Goal: Find specific page/section: Find specific page/section

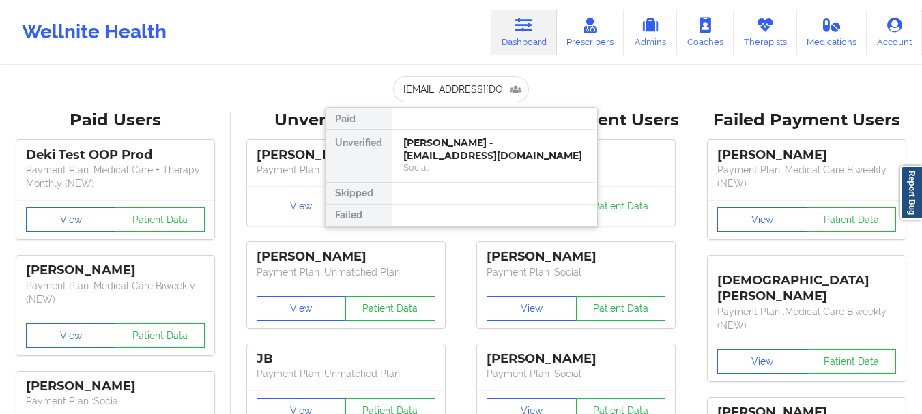
type input "[EMAIL_ADDRESS][DOMAIN_NAME]"
click at [457, 171] on div "Digital Practice Member (In-Network)" at bounding box center [494, 168] width 183 height 12
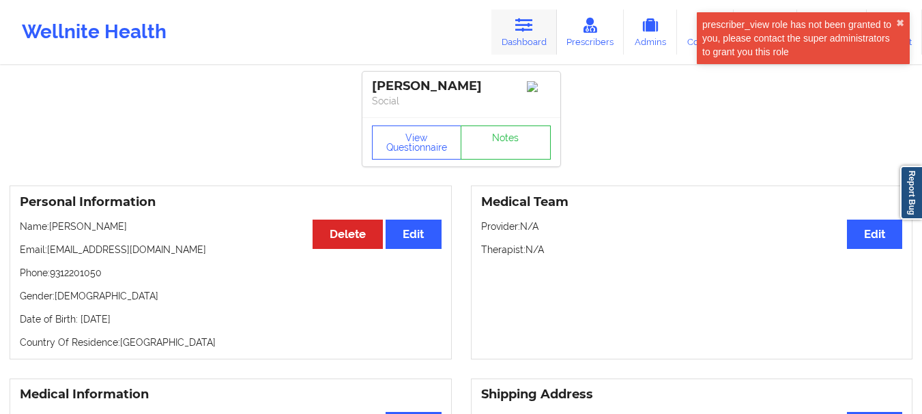
click at [519, 33] on icon at bounding box center [524, 25] width 18 height 15
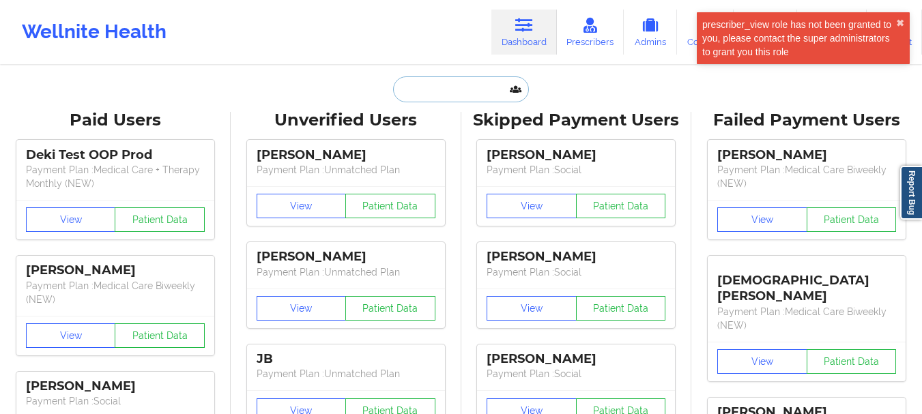
click at [463, 99] on input "text" at bounding box center [460, 89] width 135 height 26
paste input "[EMAIL_ADDRESS][DOMAIN_NAME]"
type input "[EMAIL_ADDRESS][DOMAIN_NAME]"
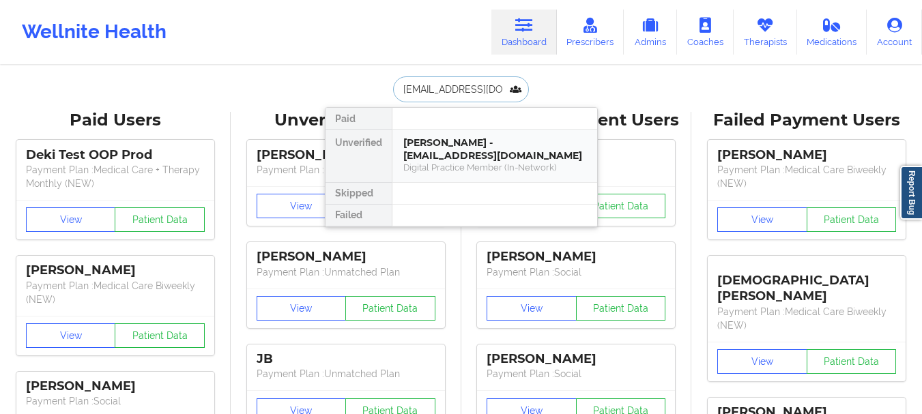
click at [532, 162] on div "Digital Practice Member (In-Network)" at bounding box center [494, 168] width 183 height 12
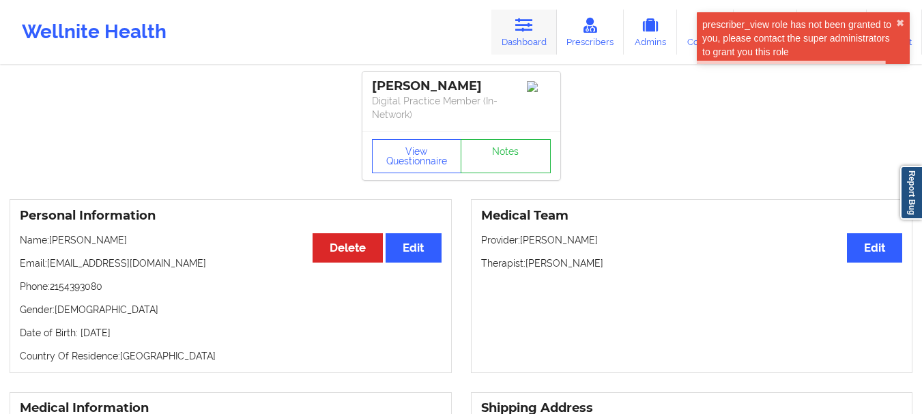
click at [530, 24] on icon at bounding box center [524, 25] width 18 height 15
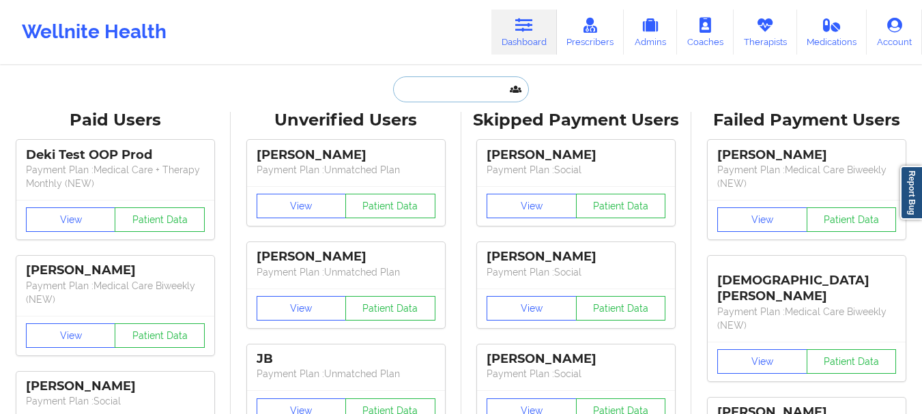
click at [434, 90] on input "text" at bounding box center [460, 89] width 135 height 26
paste input "[EMAIL_ADDRESS][DOMAIN_NAME]"
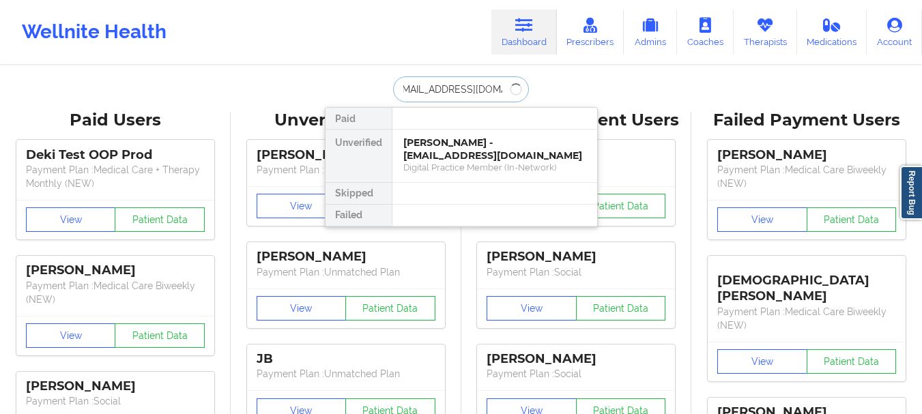
type input "[EMAIL_ADDRESS][DOMAIN_NAME]"
click at [478, 156] on div "[PERSON_NAME] - [EMAIL_ADDRESS][DOMAIN_NAME]" at bounding box center [494, 149] width 183 height 25
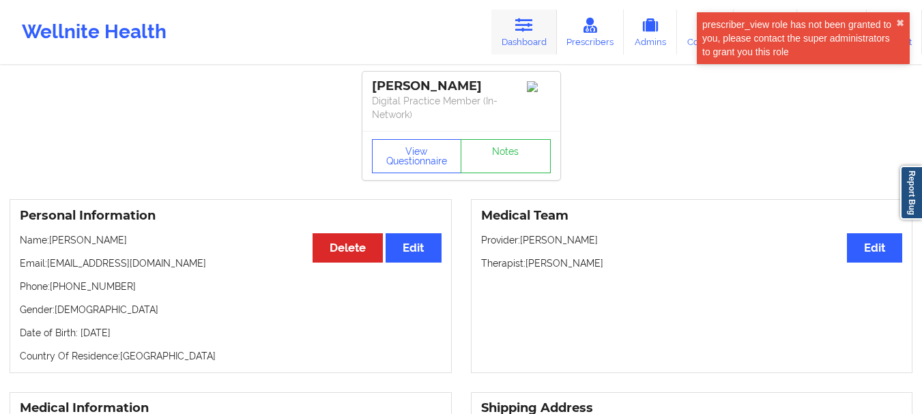
click at [528, 33] on link "Dashboard" at bounding box center [524, 32] width 66 height 45
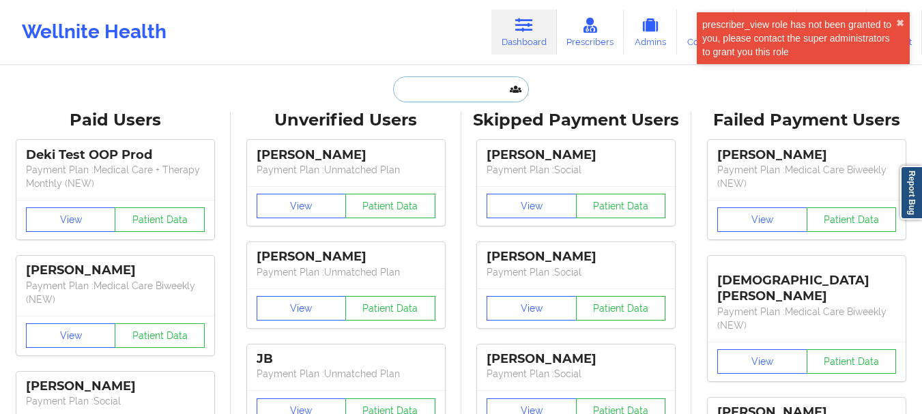
click at [478, 94] on input "text" at bounding box center [460, 89] width 135 height 26
paste input "[EMAIL_ADDRESS][DOMAIN_NAME]"
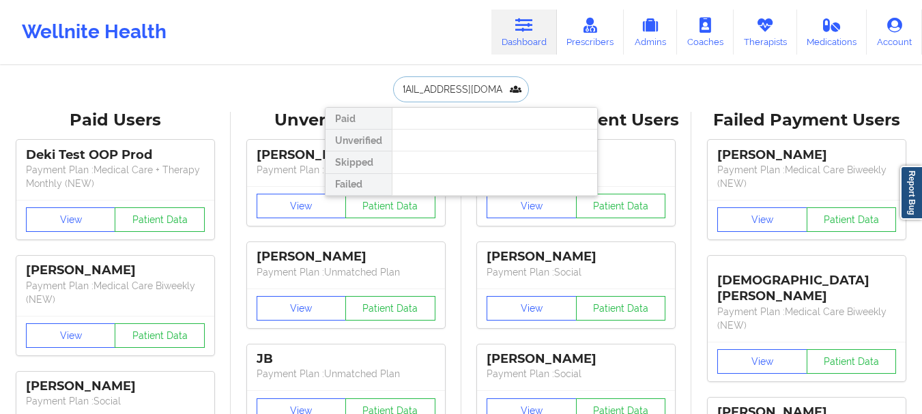
click at [423, 89] on input "[EMAIL_ADDRESS][DOMAIN_NAME]" at bounding box center [460, 89] width 135 height 26
click at [397, 88] on input "[EMAIL_ADDRESS][DOMAIN_NAME]" at bounding box center [460, 89] width 135 height 26
click at [444, 87] on input "[EMAIL_ADDRESS][DOMAIN_NAME]" at bounding box center [460, 89] width 135 height 26
paste input "dre"
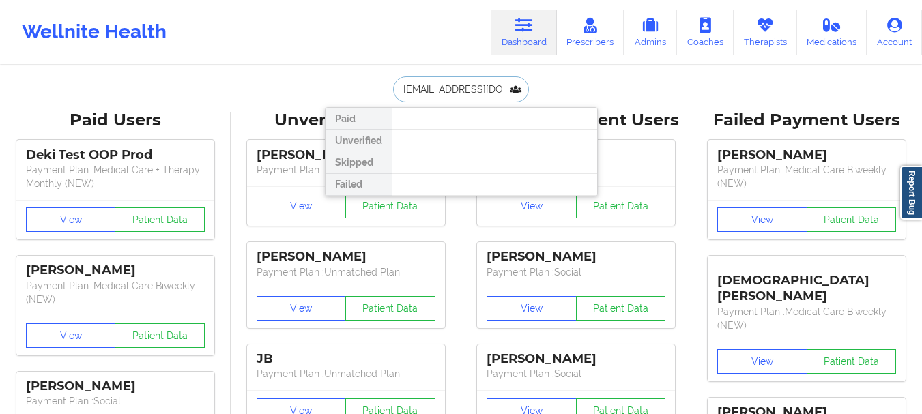
type input "[EMAIL_ADDRESS][DOMAIN_NAME]"
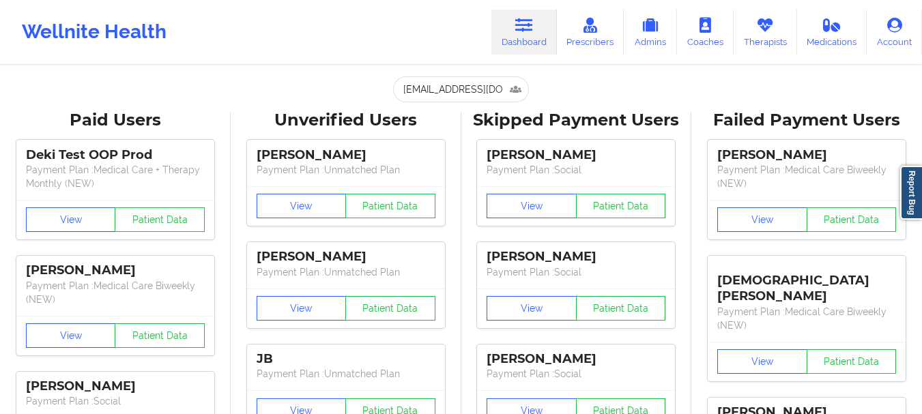
click at [517, 50] on link "Dashboard" at bounding box center [524, 32] width 66 height 45
click at [480, 85] on input "[EMAIL_ADDRESS][DOMAIN_NAME]" at bounding box center [460, 89] width 135 height 26
paste input "[PERSON_NAME]"
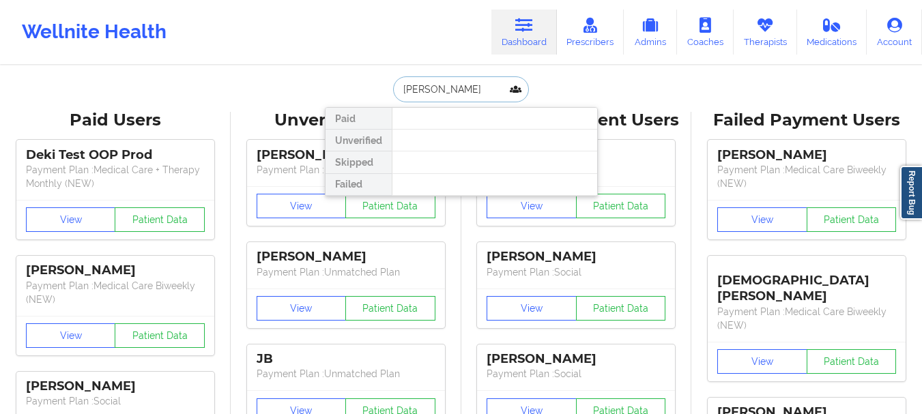
type input "[PERSON_NAME]"
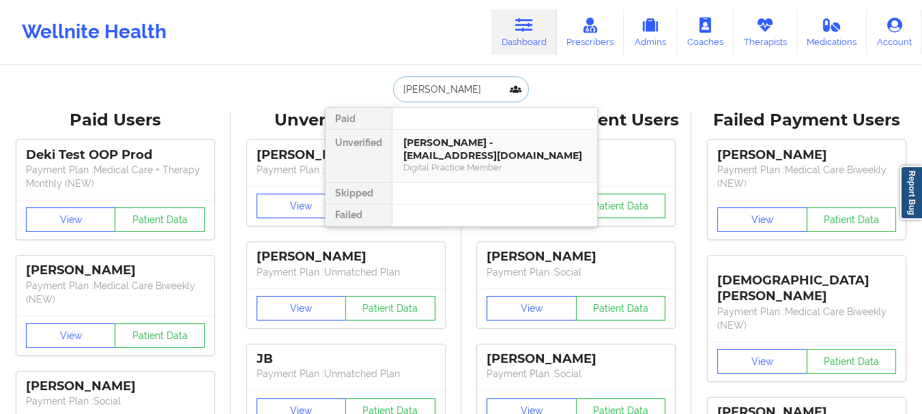
click at [505, 143] on div "[PERSON_NAME] - [EMAIL_ADDRESS][DOMAIN_NAME]" at bounding box center [494, 149] width 183 height 25
